Goal: Browse casually: Explore the website without a specific task or goal

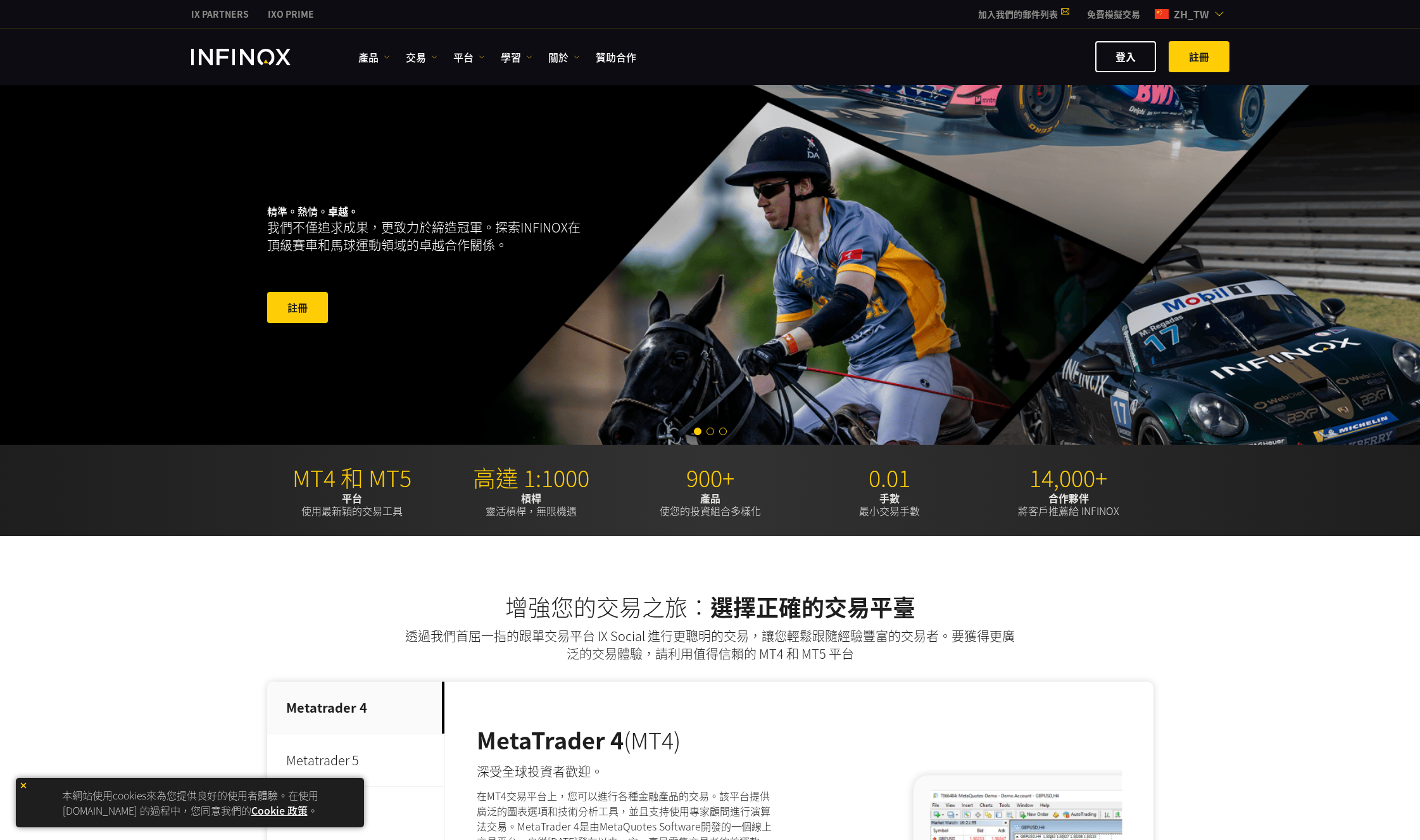
click at [145, 653] on div "增強您的交易之旅： 選擇正確的交易平臺 透過我們首屈一指的跟單交易平台 IX Social 進行更聰明的交易，讓您輕鬆跟隨經驗豐富的交易者。要獲得更廣泛的交易…" at bounding box center [710, 821] width 1420 height 571
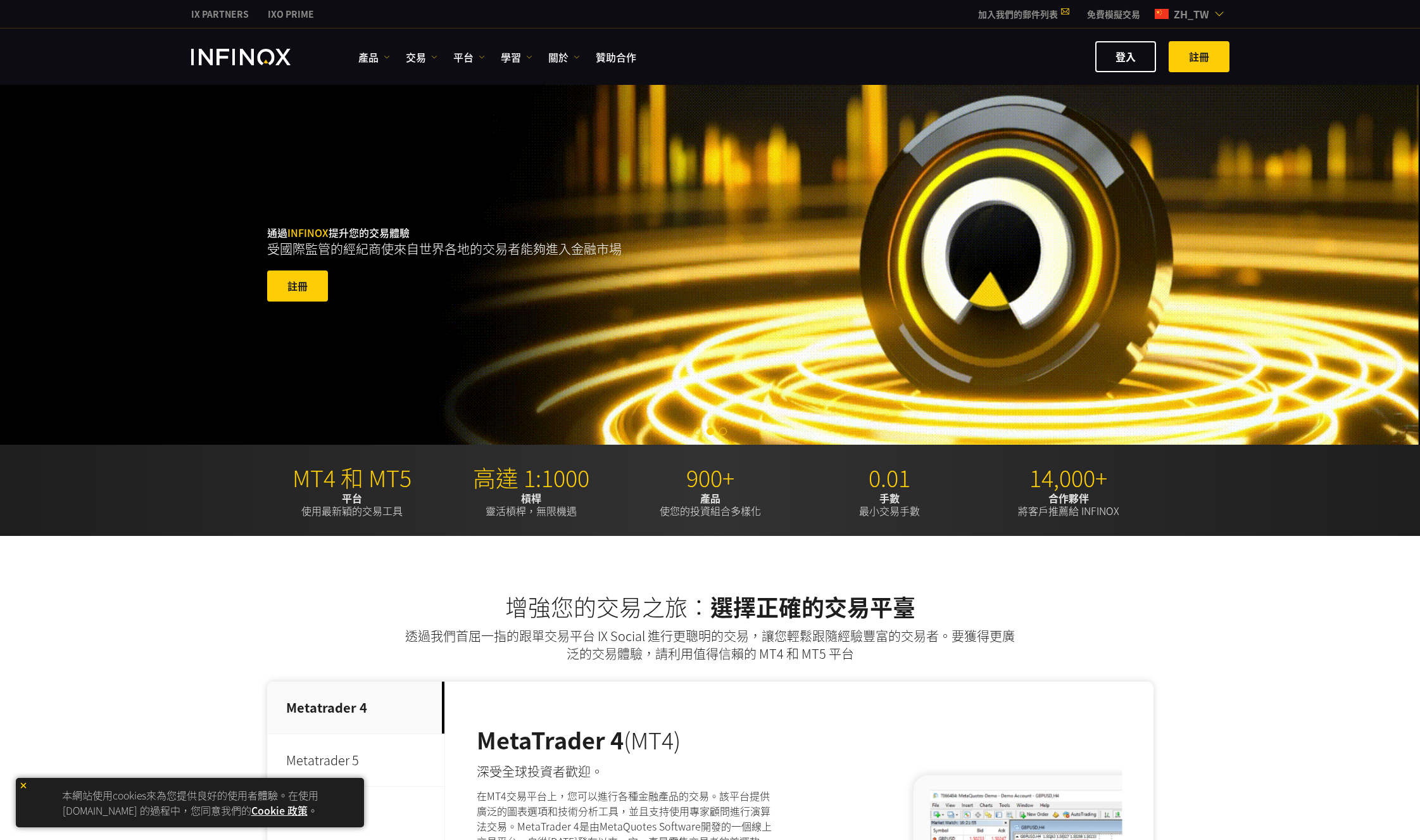
click at [243, 67] on div "產品 產品 產品訊息 交易" at bounding box center [710, 56] width 1039 height 31
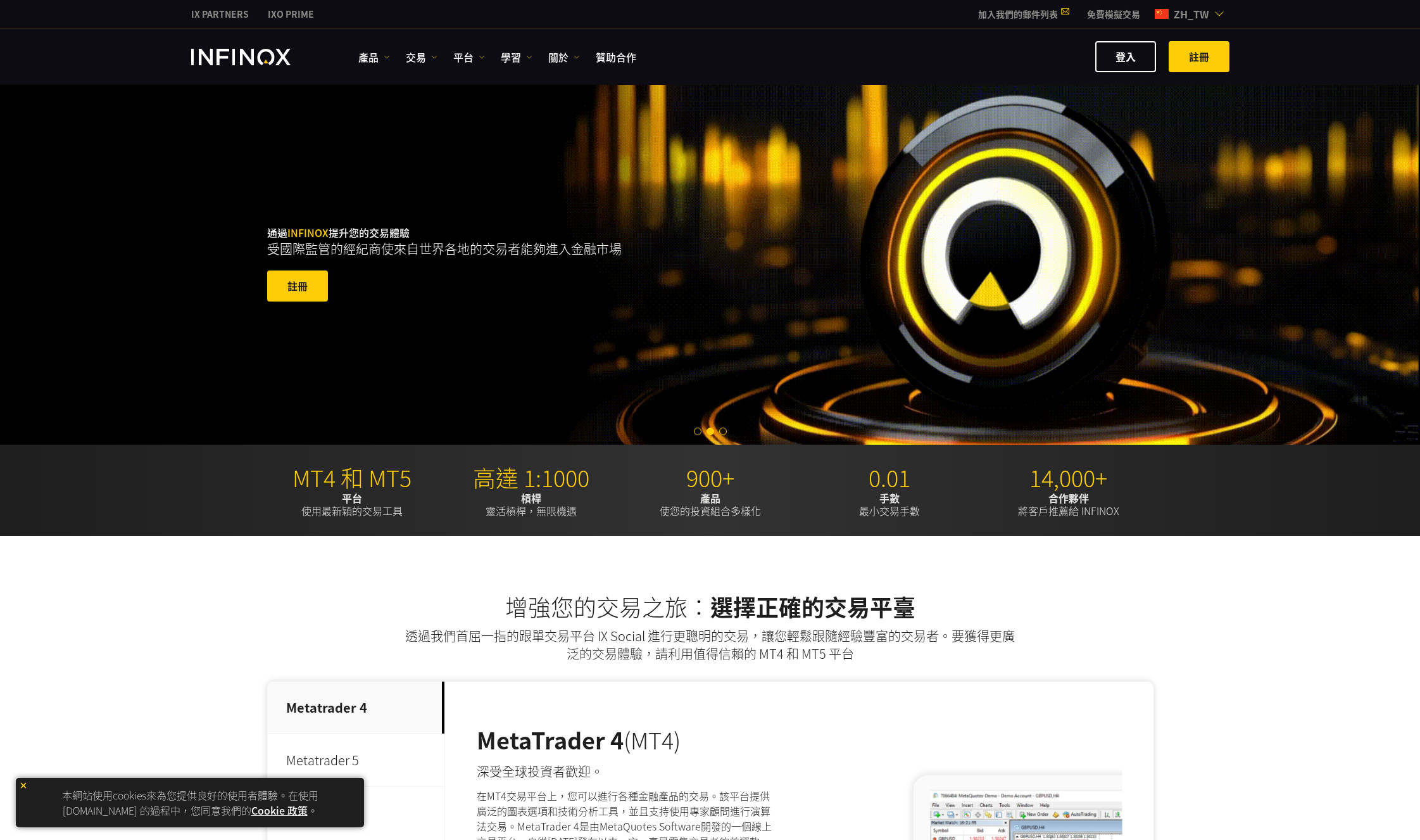
click at [249, 55] on img "INFINOX Logo" at bounding box center [240, 57] width 99 height 17
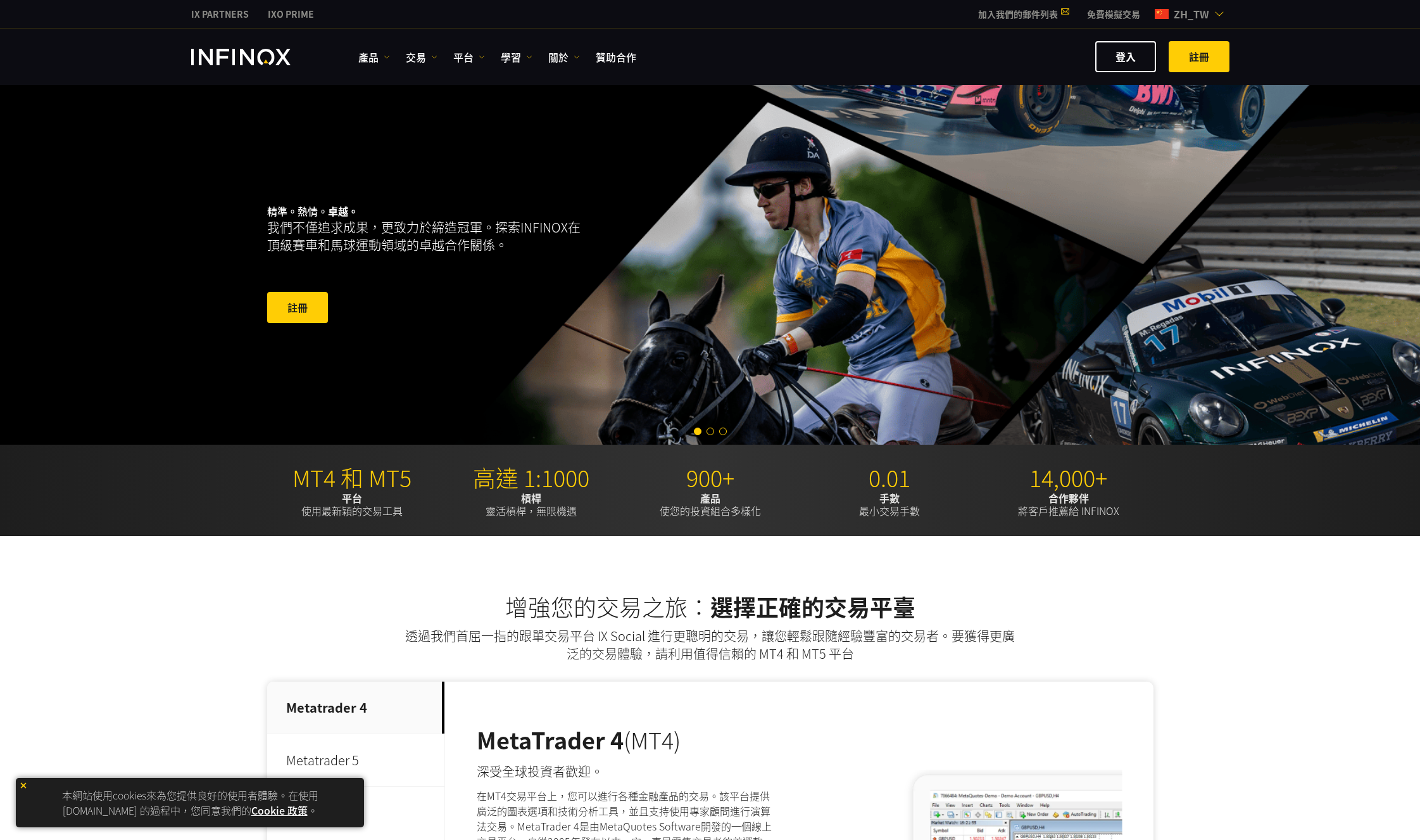
click at [24, 786] on img at bounding box center [24, 785] width 9 height 9
